Goal: Information Seeking & Learning: Learn about a topic

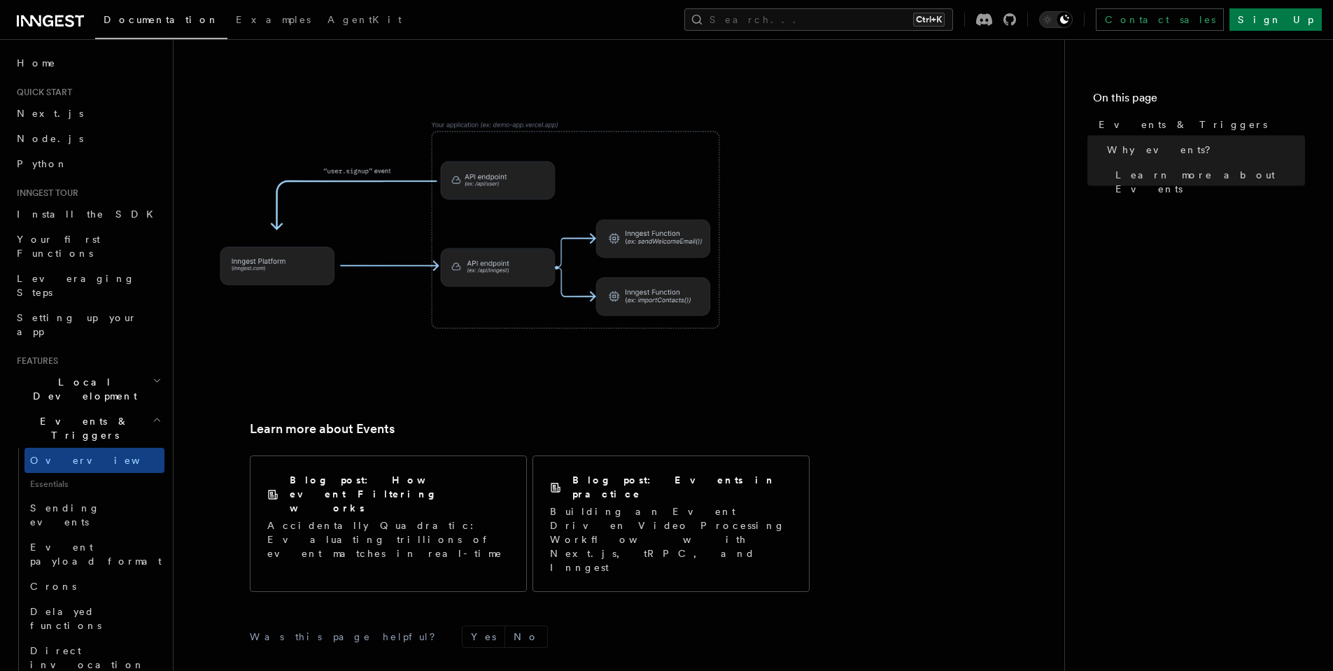
scroll to position [850, 0]
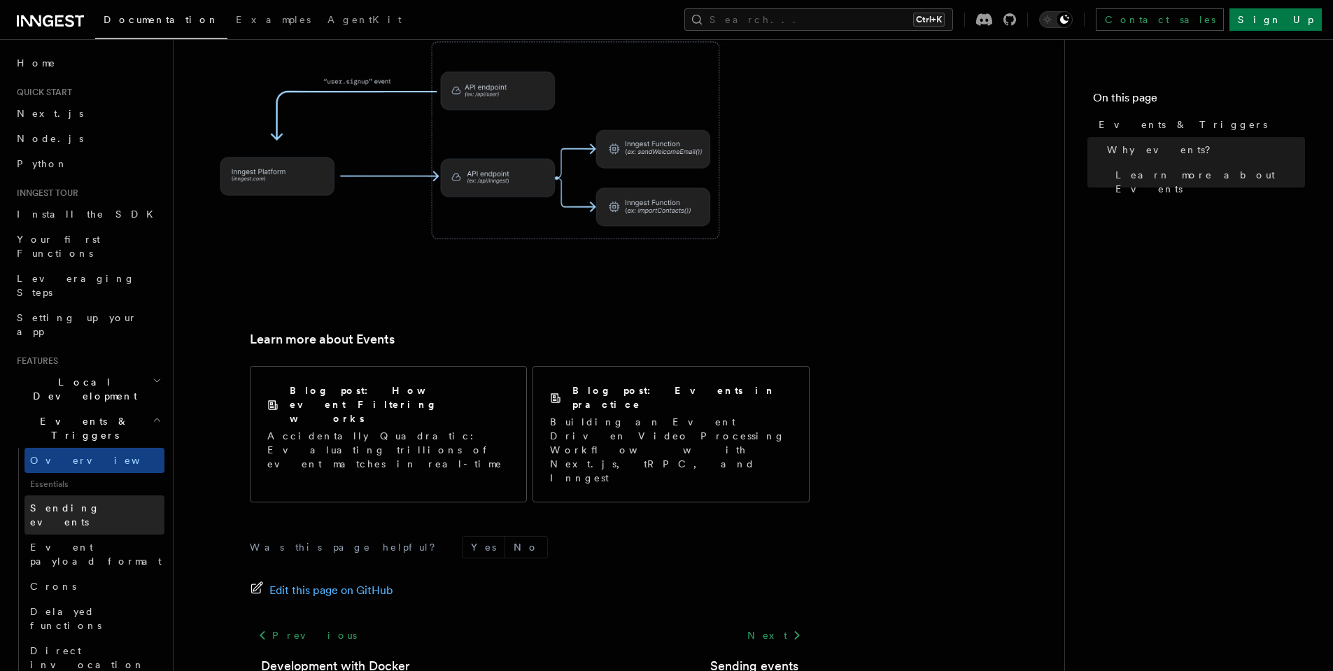
click at [94, 501] on span "Sending events" at bounding box center [97, 515] width 134 height 28
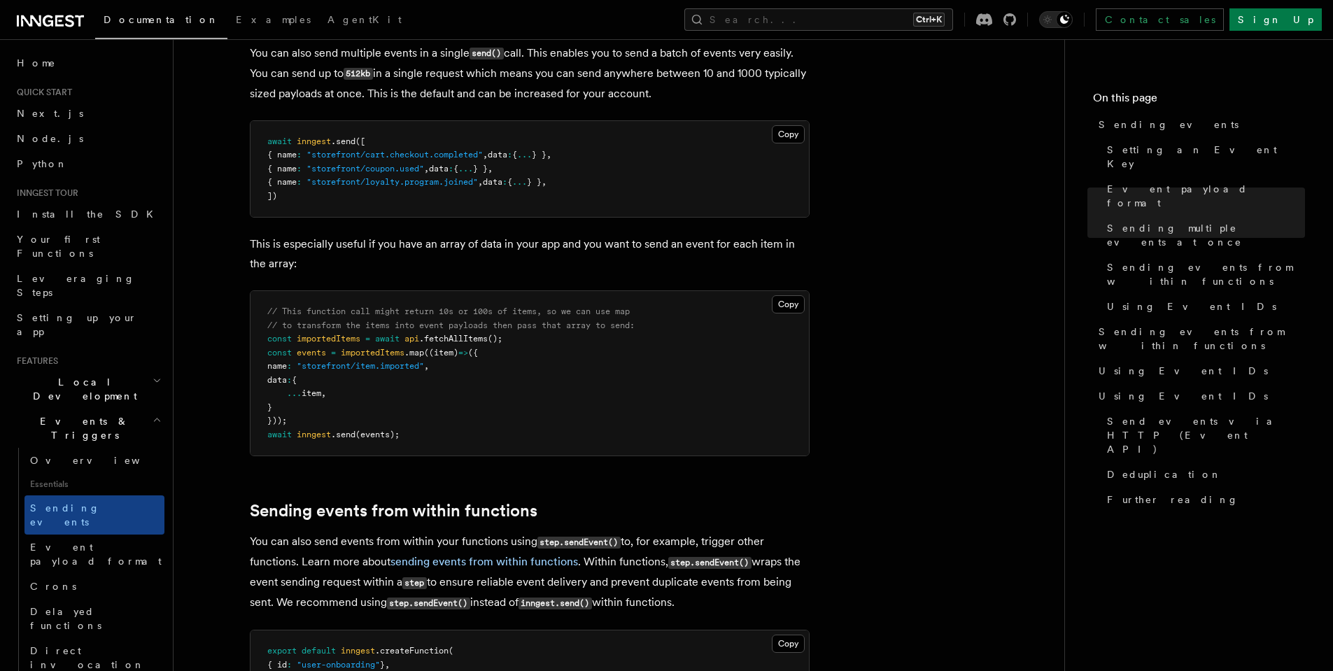
scroll to position [2015, 0]
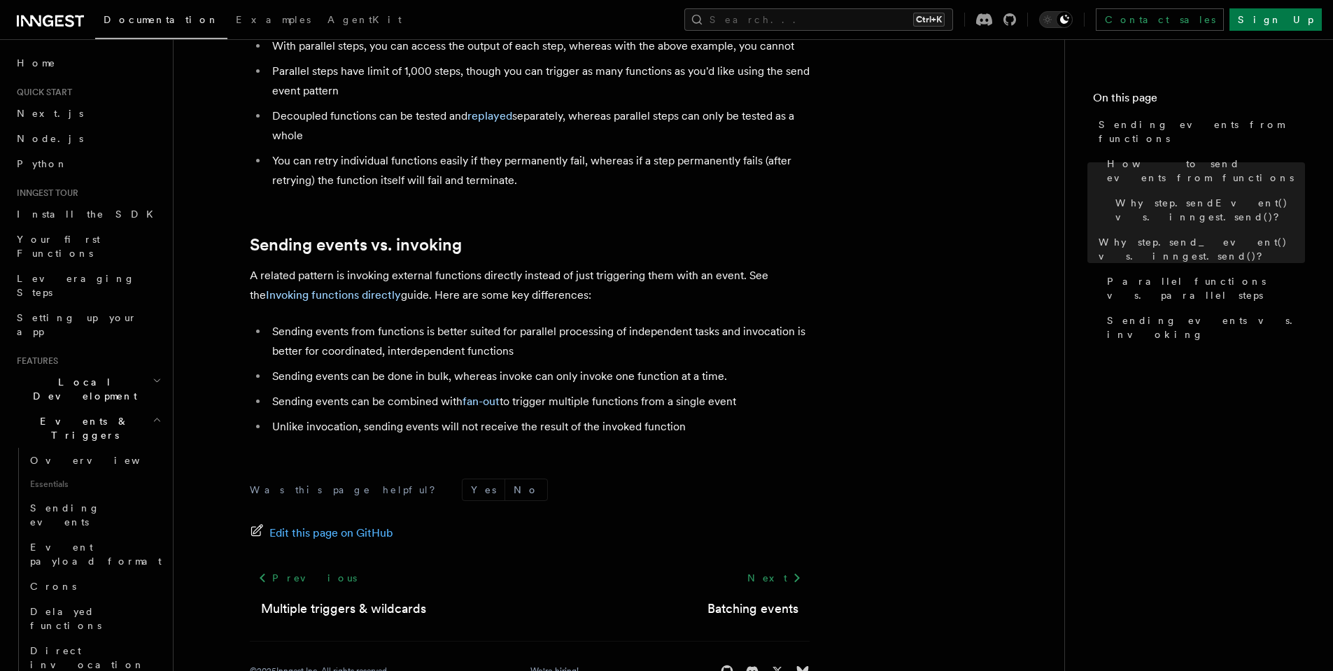
scroll to position [1848, 0]
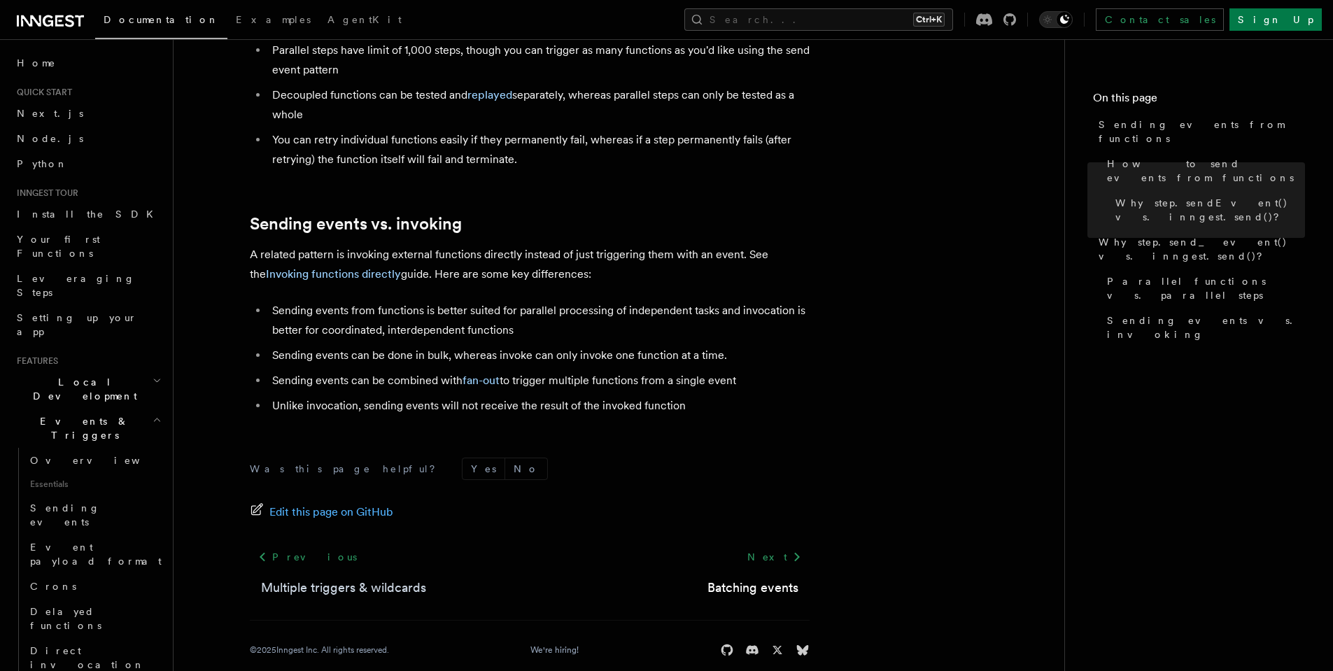
click at [391, 578] on link "Multiple triggers & wildcards" at bounding box center [343, 588] width 165 height 20
